Goal: Task Accomplishment & Management: Manage account settings

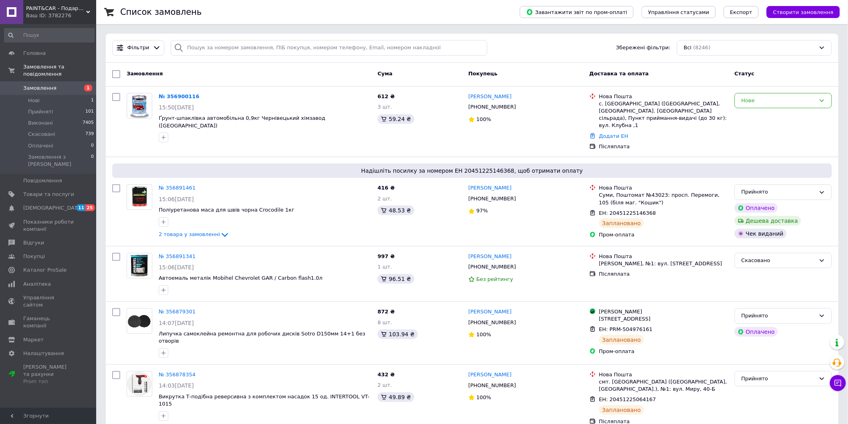
click at [39, 85] on span "Замовлення" at bounding box center [39, 88] width 33 height 7
click at [53, 85] on span "Замовлення" at bounding box center [48, 88] width 51 height 7
click at [822, 99] on icon at bounding box center [822, 100] width 6 height 6
click at [804, 114] on li "Прийнято" at bounding box center [783, 117] width 97 height 15
click at [176, 98] on link "№ 356900116" at bounding box center [177, 96] width 37 height 6
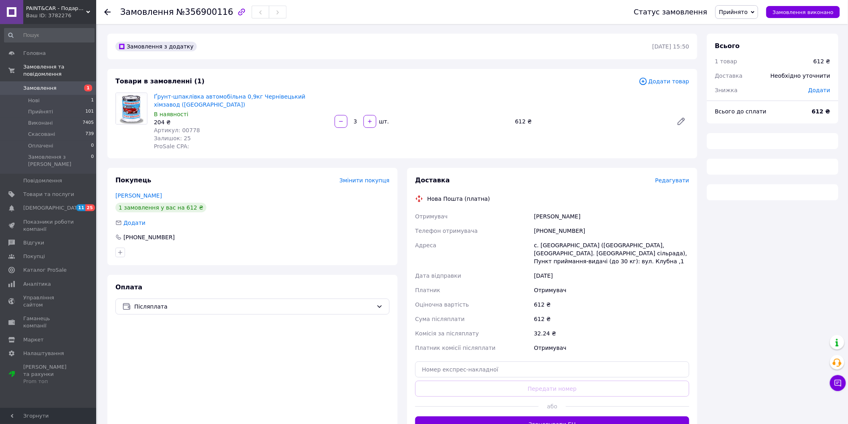
click at [176, 98] on link "Ґрунт-шпаклівка автомобільна 0,9кг Чернівецький хімзавод ([GEOGRAPHIC_DATA])" at bounding box center [229, 100] width 151 height 14
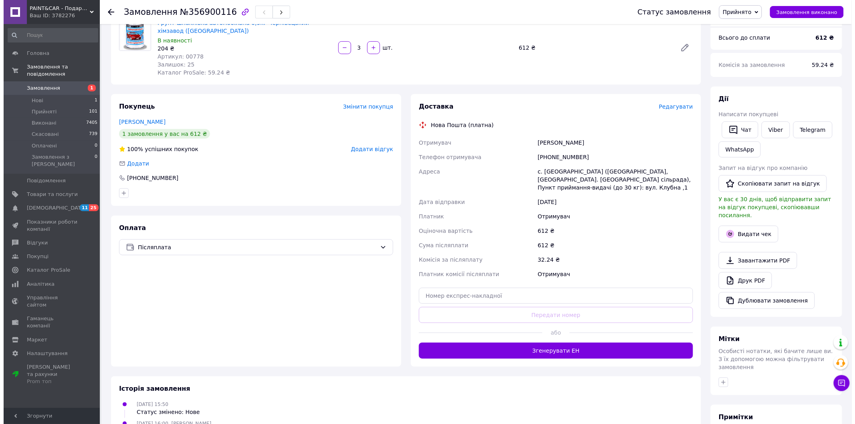
scroll to position [89, 0]
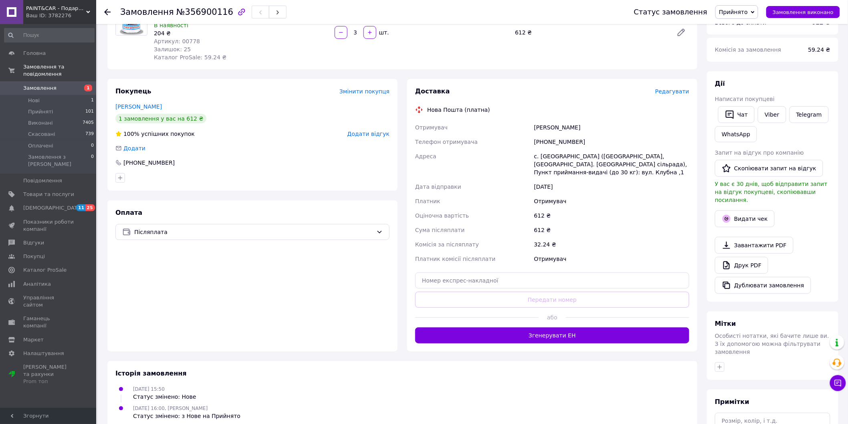
click at [679, 91] on span "Редагувати" at bounding box center [672, 91] width 34 height 6
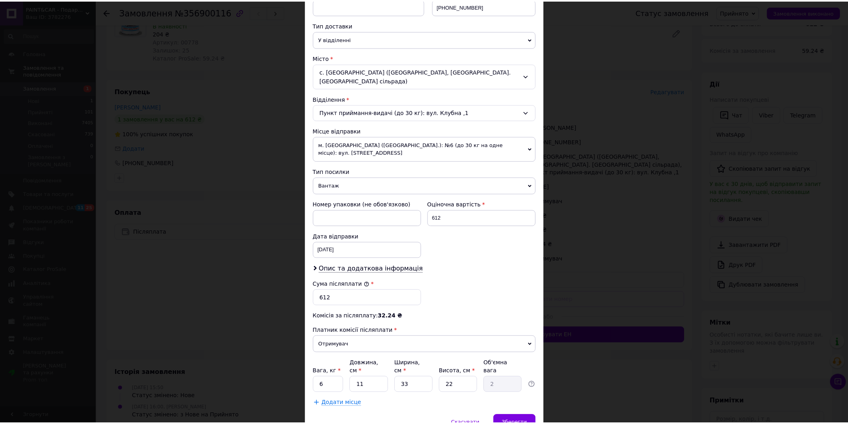
scroll to position [178, 0]
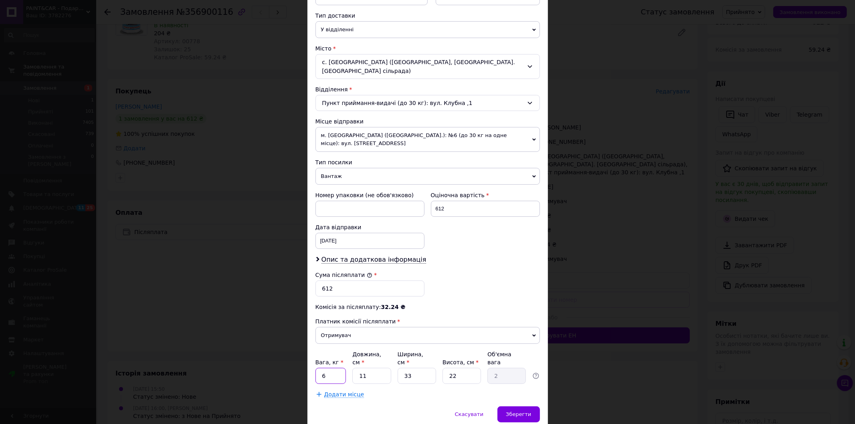
drag, startPoint x: 335, startPoint y: 355, endPoint x: 321, endPoint y: 356, distance: 14.1
click at [321, 368] on input "6" at bounding box center [330, 376] width 31 height 16
type input "3"
click at [513, 411] on span "Зберегти" at bounding box center [518, 414] width 25 height 6
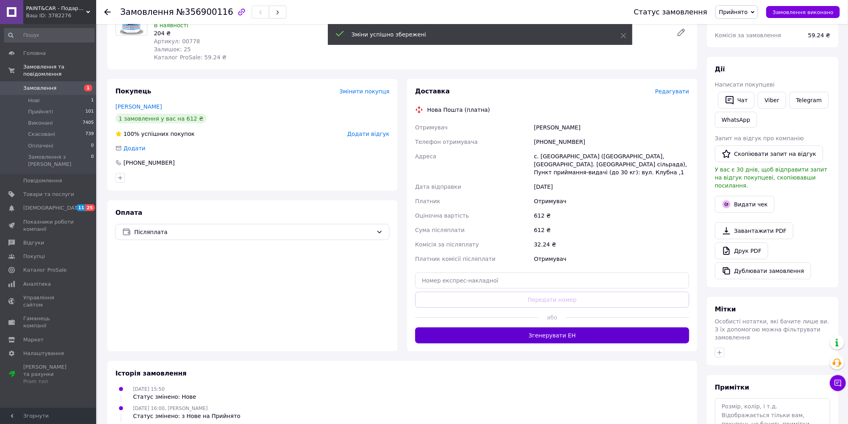
click at [514, 336] on button "Згенерувати ЕН" at bounding box center [552, 335] width 274 height 16
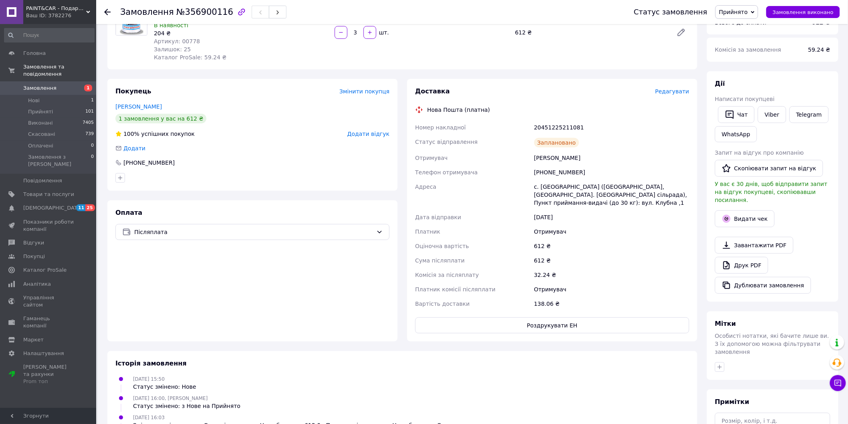
click at [37, 85] on span "Замовлення" at bounding box center [39, 88] width 33 height 7
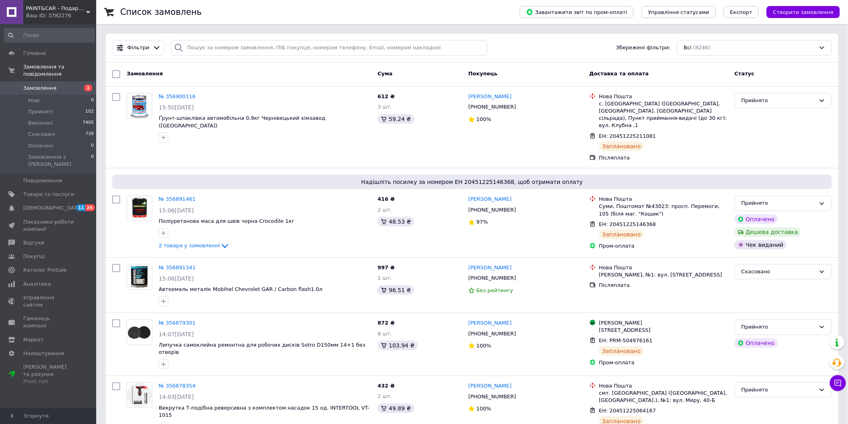
click at [48, 85] on span "Замовлення" at bounding box center [39, 88] width 33 height 7
click at [57, 81] on link "Замовлення 1" at bounding box center [49, 88] width 99 height 14
click at [37, 85] on span "Замовлення" at bounding box center [39, 88] width 33 height 7
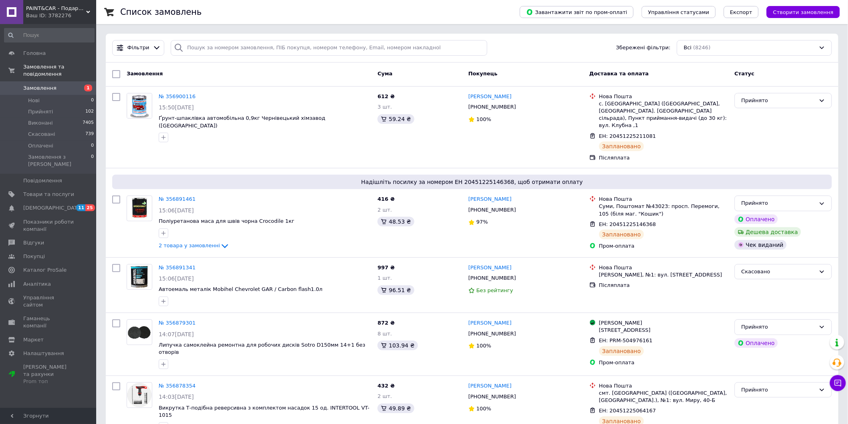
click at [36, 85] on span "Замовлення" at bounding box center [39, 88] width 33 height 7
click at [37, 85] on span "Замовлення" at bounding box center [39, 88] width 33 height 7
click at [40, 85] on span "Замовлення" at bounding box center [39, 88] width 33 height 7
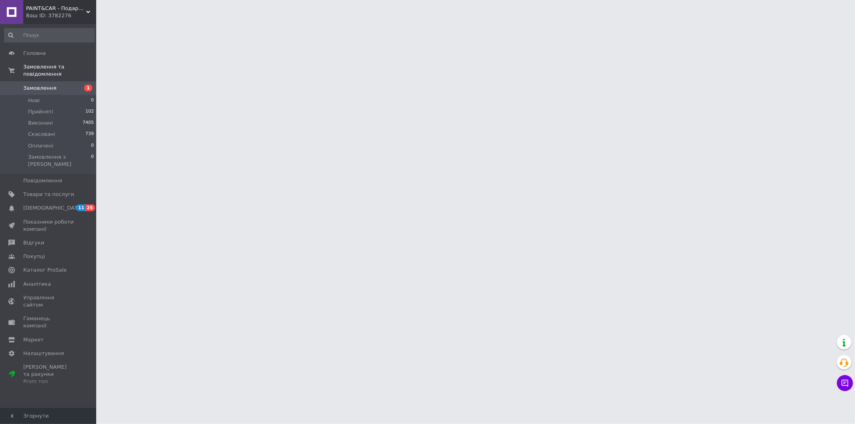
click at [40, 85] on span "Замовлення" at bounding box center [39, 88] width 33 height 7
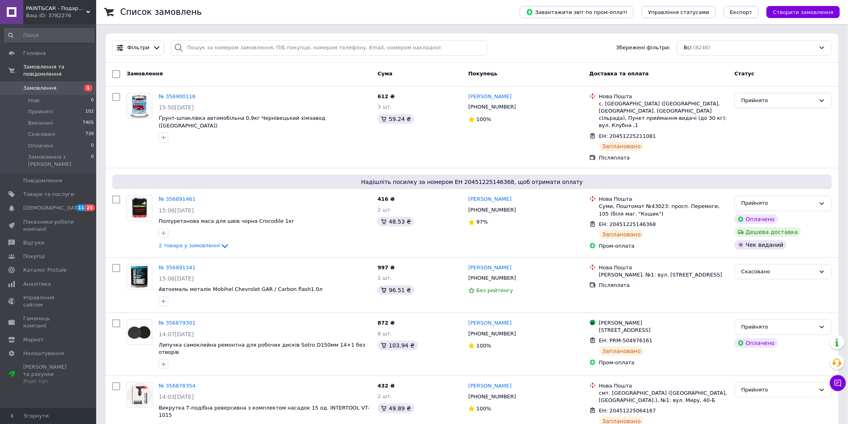
click at [34, 85] on span "Замовлення" at bounding box center [39, 88] width 33 height 7
